Goal: Information Seeking & Learning: Learn about a topic

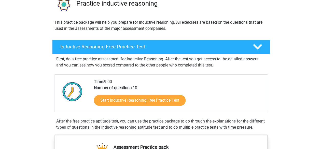
scroll to position [41, 0]
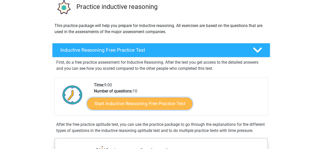
click at [158, 103] on link "Start Inductive Reasoning Free Practice Test" at bounding box center [139, 103] width 105 height 12
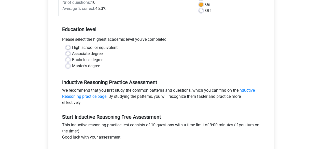
scroll to position [83, 0]
click at [72, 67] on label "Master's degree" at bounding box center [86, 66] width 28 height 6
click at [68, 67] on input "Master's degree" at bounding box center [68, 65] width 4 height 5
radio input "true"
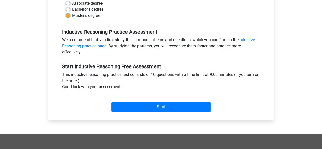
scroll to position [134, 0]
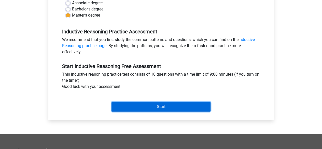
click at [140, 106] on input "Start" at bounding box center [160, 107] width 99 height 10
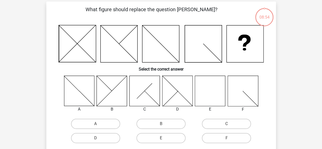
scroll to position [49, 0]
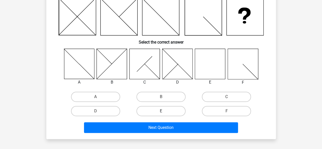
click at [165, 111] on label "E" at bounding box center [160, 111] width 49 height 10
click at [164, 111] on input "E" at bounding box center [162, 112] width 3 height 3
radio input "true"
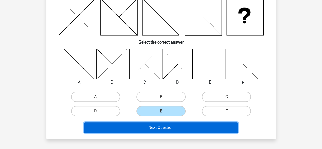
click at [152, 130] on button "Next Question" at bounding box center [161, 127] width 154 height 11
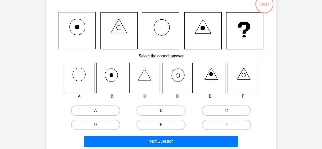
scroll to position [38, 0]
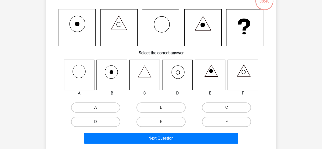
click at [106, 121] on label "D" at bounding box center [95, 122] width 49 height 10
click at [99, 122] on input "D" at bounding box center [96, 123] width 3 height 3
radio input "true"
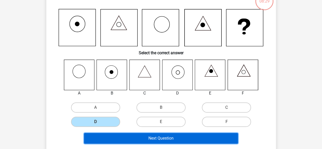
click at [129, 139] on button "Next Question" at bounding box center [161, 138] width 154 height 11
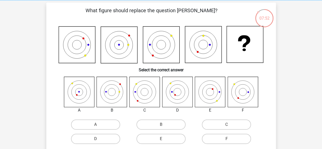
scroll to position [34, 0]
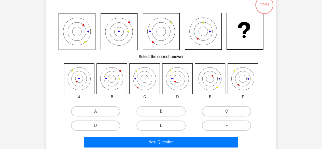
click at [99, 110] on label "A" at bounding box center [95, 111] width 49 height 10
click at [99, 111] on input "A" at bounding box center [96, 112] width 3 height 3
radio input "true"
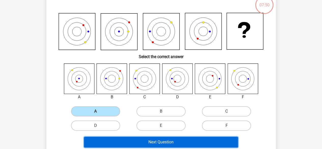
click at [133, 141] on button "Next Question" at bounding box center [161, 142] width 154 height 11
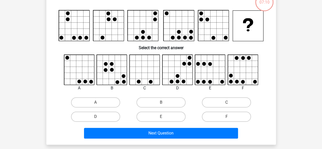
scroll to position [39, 0]
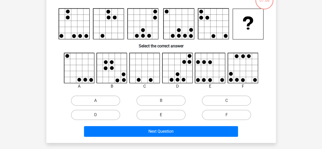
click at [173, 118] on label "E" at bounding box center [160, 115] width 49 height 10
click at [164, 118] on input "E" at bounding box center [162, 116] width 3 height 3
radio input "true"
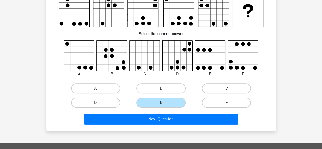
scroll to position [33, 0]
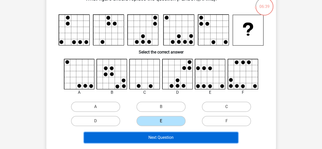
click at [148, 138] on button "Next Question" at bounding box center [161, 137] width 154 height 11
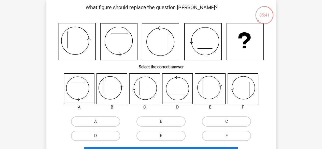
scroll to position [24, 0]
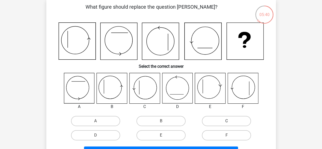
click at [213, 120] on label "C" at bounding box center [226, 121] width 49 height 10
click at [226, 121] on input "C" at bounding box center [227, 122] width 3 height 3
radio input "true"
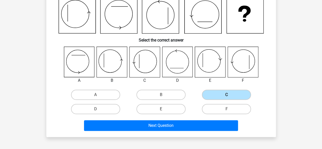
scroll to position [51, 0]
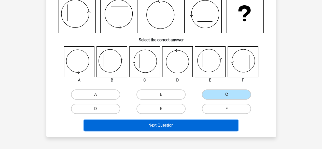
click at [178, 128] on button "Next Question" at bounding box center [161, 125] width 154 height 11
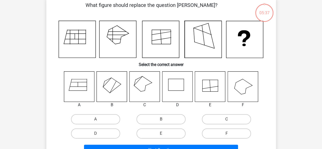
scroll to position [23, 0]
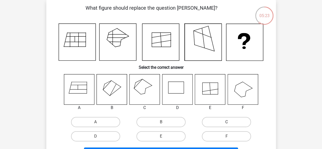
click at [215, 123] on label "C" at bounding box center [226, 122] width 49 height 10
click at [226, 123] on input "C" at bounding box center [227, 123] width 3 height 3
radio input "true"
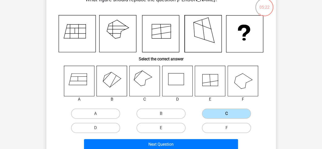
scroll to position [34, 0]
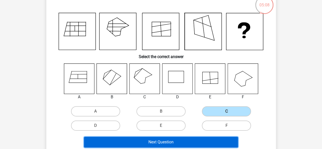
click at [160, 140] on button "Next Question" at bounding box center [161, 142] width 154 height 11
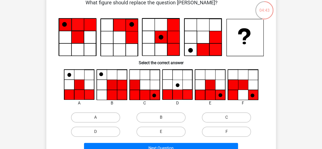
scroll to position [29, 0]
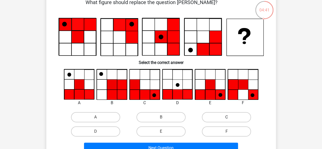
click at [226, 119] on label "C" at bounding box center [226, 117] width 49 height 10
click at [226, 119] on input "C" at bounding box center [227, 118] width 3 height 3
radio input "true"
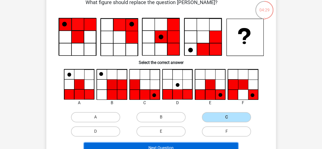
click at [184, 144] on button "Next Question" at bounding box center [161, 147] width 154 height 11
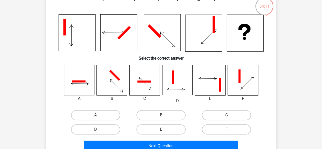
scroll to position [33, 0]
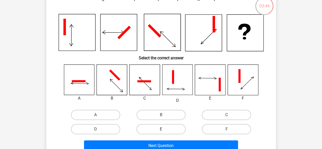
click at [178, 130] on label "E" at bounding box center [160, 129] width 49 height 10
click at [164, 130] on input "E" at bounding box center [162, 130] width 3 height 3
radio input "true"
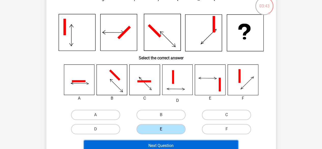
click at [167, 144] on button "Next Question" at bounding box center [161, 145] width 154 height 11
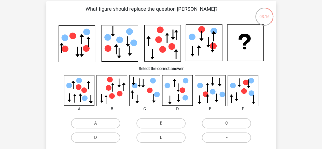
scroll to position [24, 0]
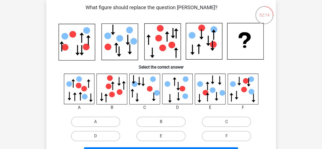
click at [279, 75] on div "02:14 Question 9 of 10 Question category: inductive reasoning set 1 What figure…" at bounding box center [161, 81] width 238 height 164
click at [221, 120] on label "C" at bounding box center [226, 122] width 49 height 10
click at [226, 122] on input "C" at bounding box center [227, 123] width 3 height 3
radio input "true"
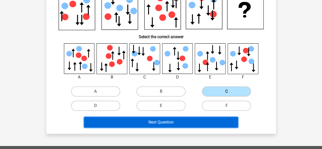
click at [206, 120] on button "Next Question" at bounding box center [161, 122] width 154 height 11
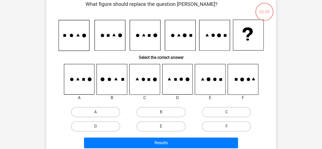
scroll to position [23, 0]
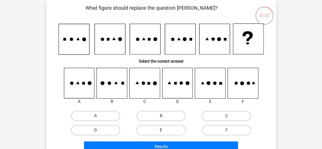
click at [181, 127] on label "E" at bounding box center [160, 130] width 49 height 10
click at [164, 130] on input "E" at bounding box center [162, 131] width 3 height 3
radio input "true"
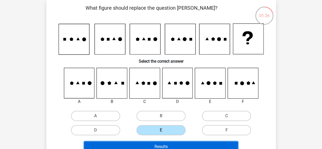
click at [175, 143] on button "Results" at bounding box center [161, 146] width 154 height 11
